Goal: Find specific page/section: Find specific page/section

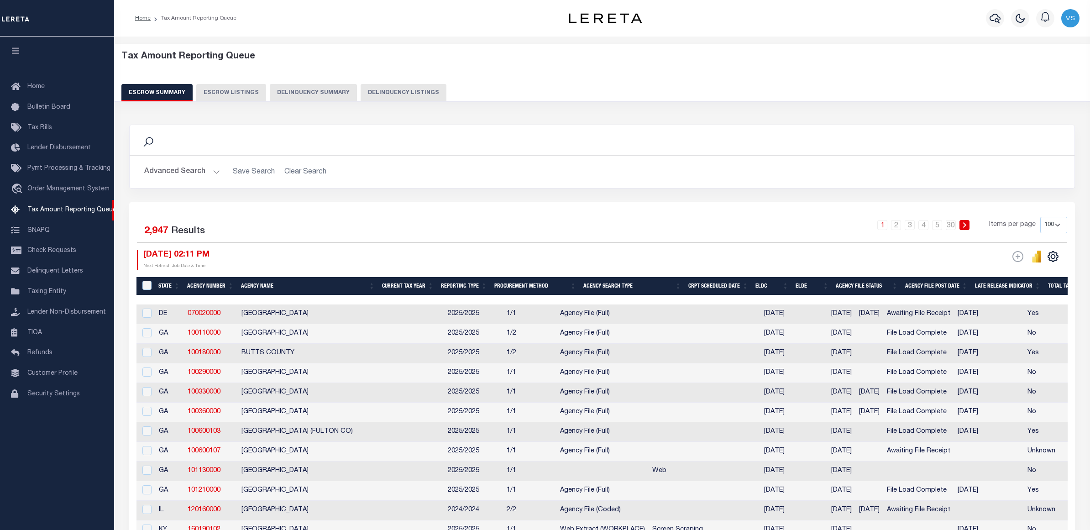
select select "100"
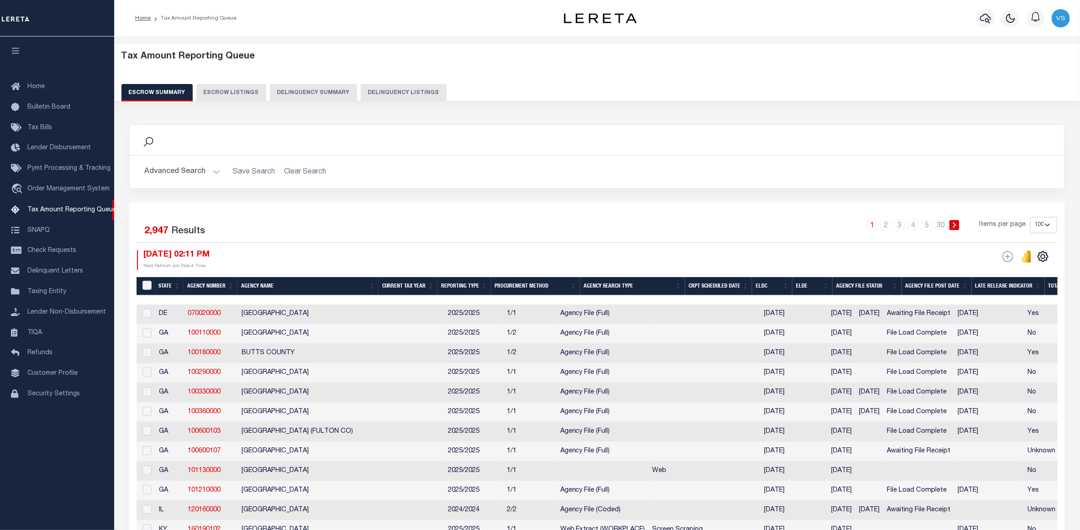
click at [381, 91] on button "Delinquency Listings" at bounding box center [404, 92] width 86 height 17
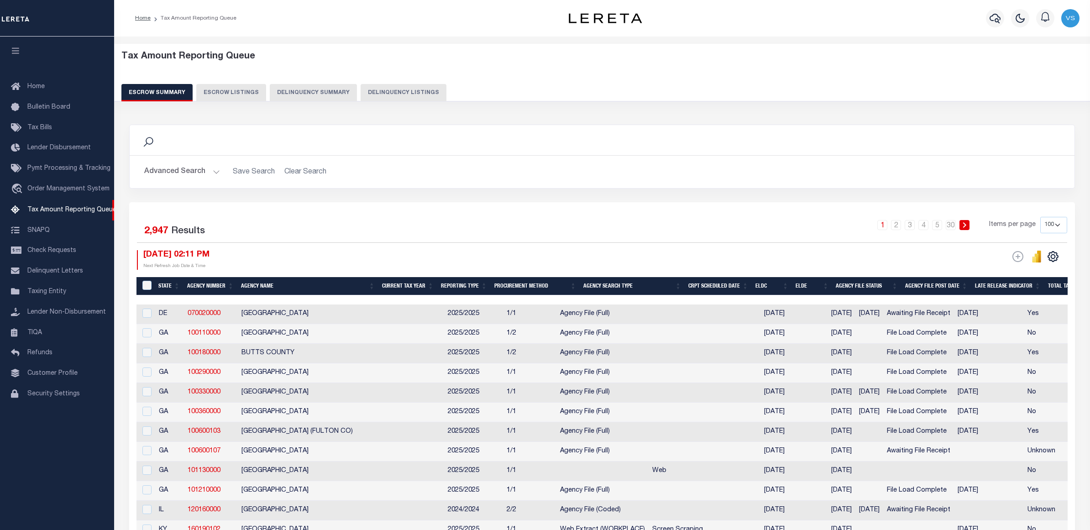
select select "100"
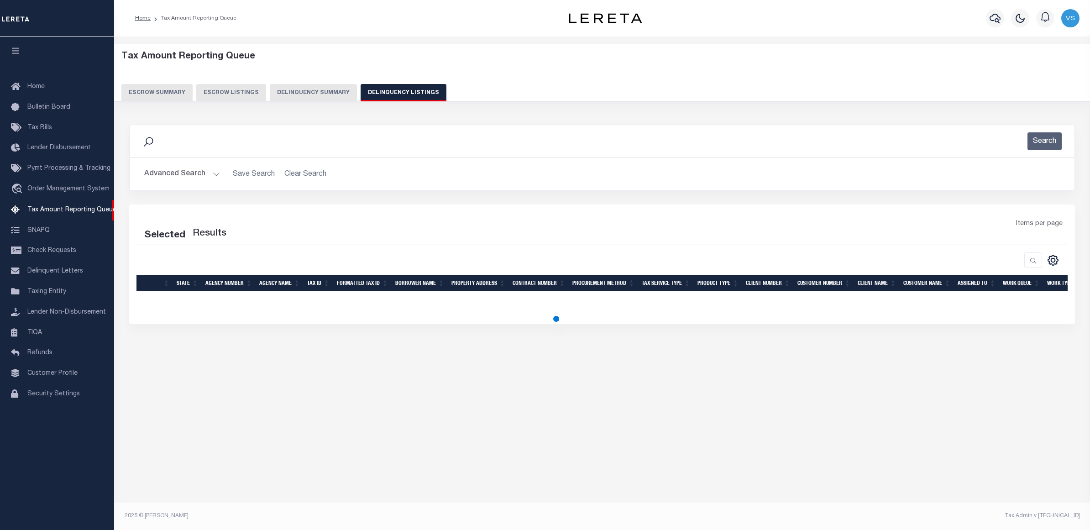
select select "100"
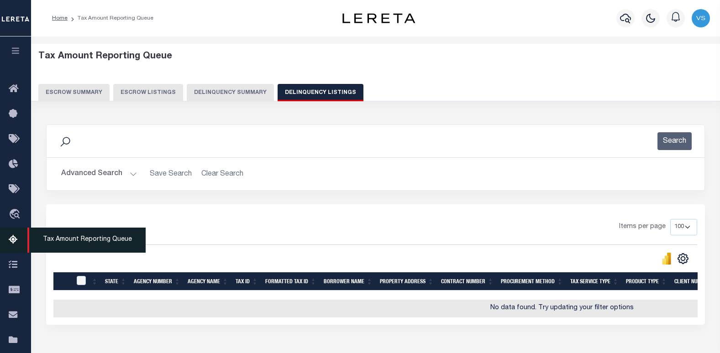
drag, startPoint x: 58, startPoint y: 245, endPoint x: 85, endPoint y: 241, distance: 27.1
click at [58, 245] on span "Tax Amount Reporting Queue" at bounding box center [86, 240] width 118 height 25
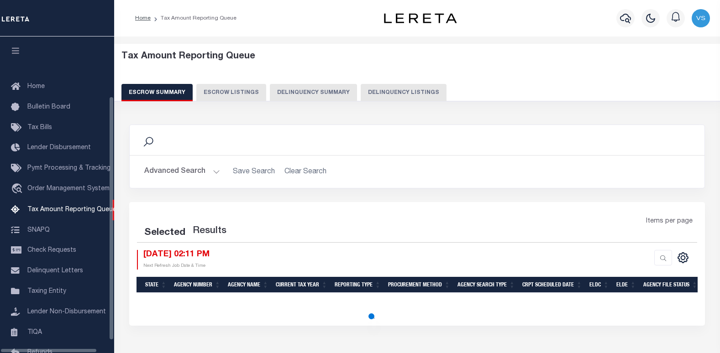
select select "100"
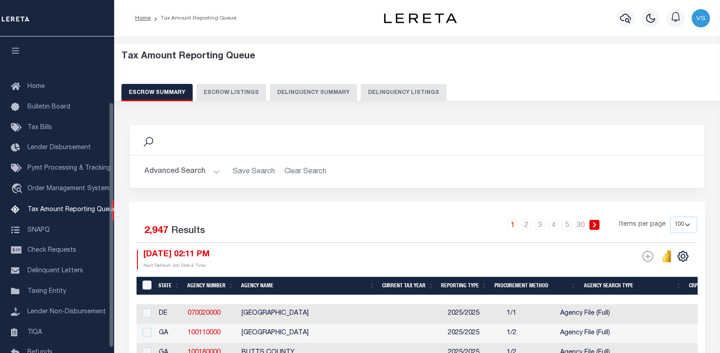
scroll to position [84, 0]
